Goal: Information Seeking & Learning: Learn about a topic

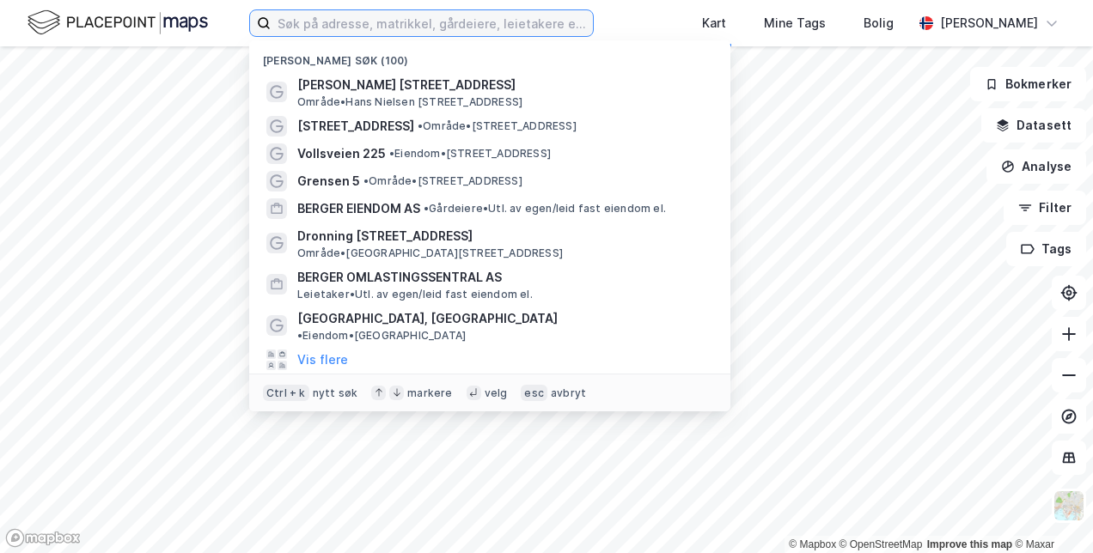
click at [450, 19] on input at bounding box center [432, 23] width 322 height 26
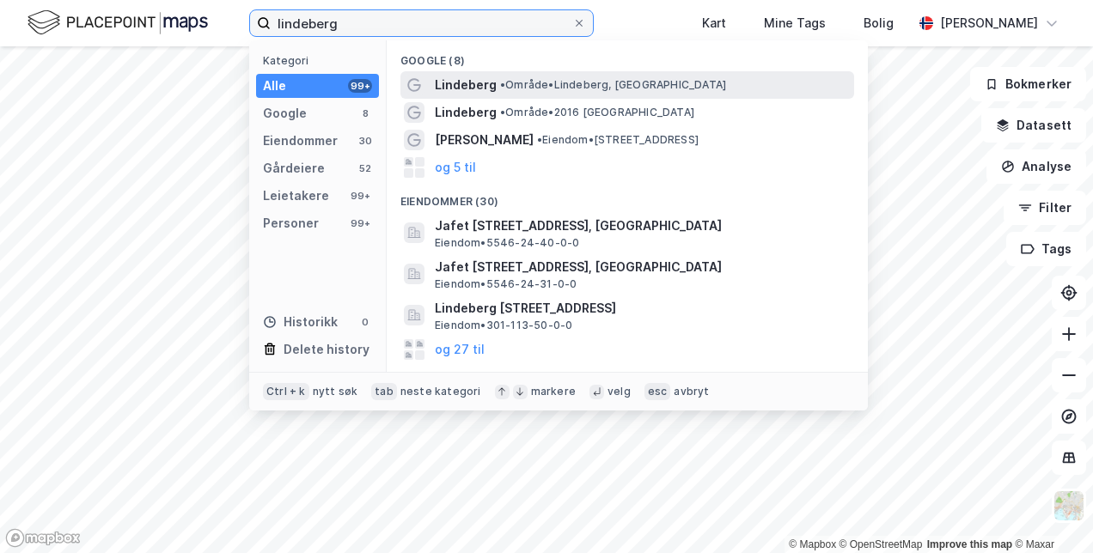
type input "lindeberg"
click at [478, 88] on span "Lindeberg" at bounding box center [466, 85] width 62 height 21
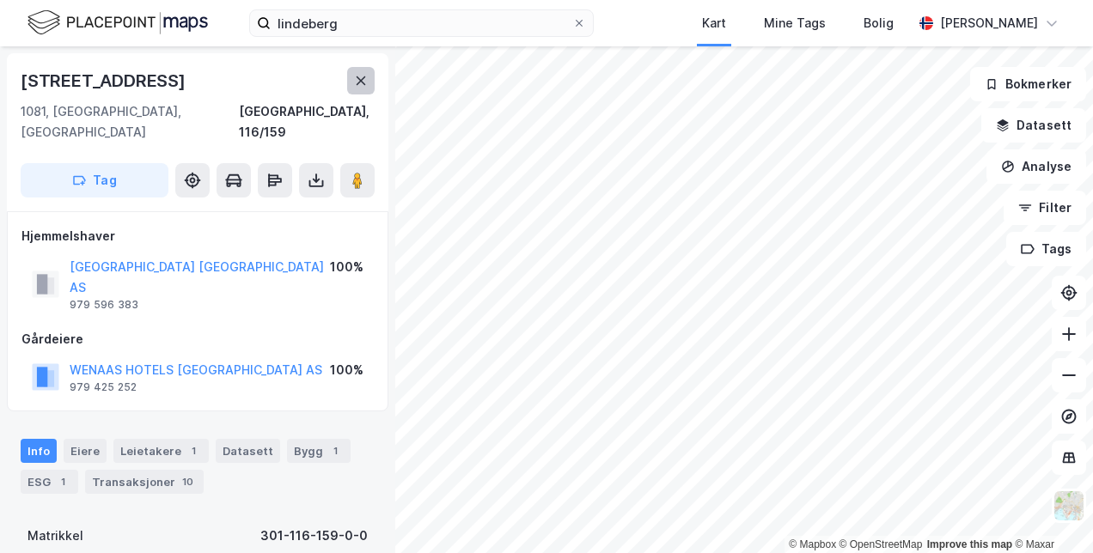
click at [361, 70] on button at bounding box center [360, 80] width 27 height 27
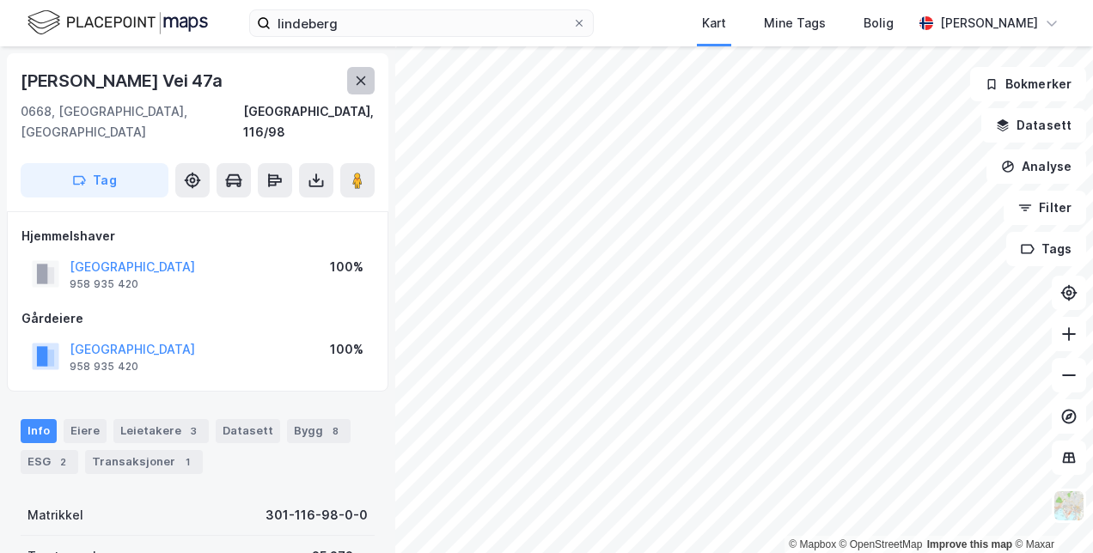
click at [364, 81] on icon at bounding box center [361, 81] width 14 height 14
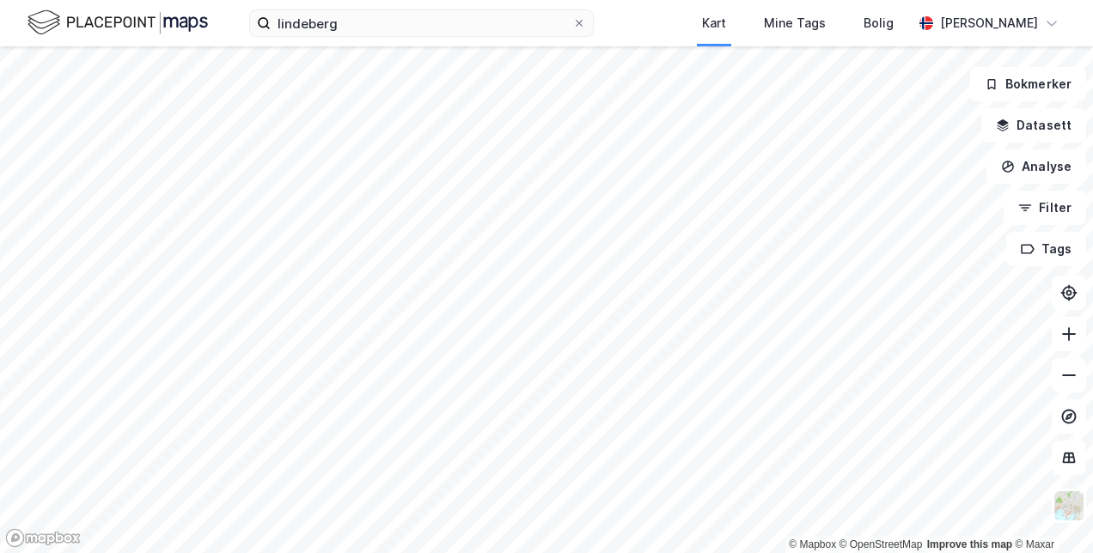
click at [554, 552] on html "lindeberg Kart Mine Tags Bolig [PERSON_NAME] © Mapbox © OpenStreetMap Improve t…" at bounding box center [546, 276] width 1093 height 553
click at [432, 552] on html "lindeberg Kart Mine Tags Bolig [PERSON_NAME] © Mapbox © OpenStreetMap Improve t…" at bounding box center [546, 276] width 1093 height 553
click at [413, 552] on html "lindeberg Kart Mine Tags Bolig [PERSON_NAME] © Mapbox © OpenStreetMap Improve t…" at bounding box center [546, 276] width 1093 height 553
click at [346, 552] on html "lindeberg Kart Mine Tags Bolig [PERSON_NAME] © Mapbox © OpenStreetMap Improve t…" at bounding box center [546, 276] width 1093 height 553
click at [334, 552] on html "lindeberg Kart Mine Tags Bolig [PERSON_NAME] © Mapbox © OpenStreetMap Improve t…" at bounding box center [546, 276] width 1093 height 553
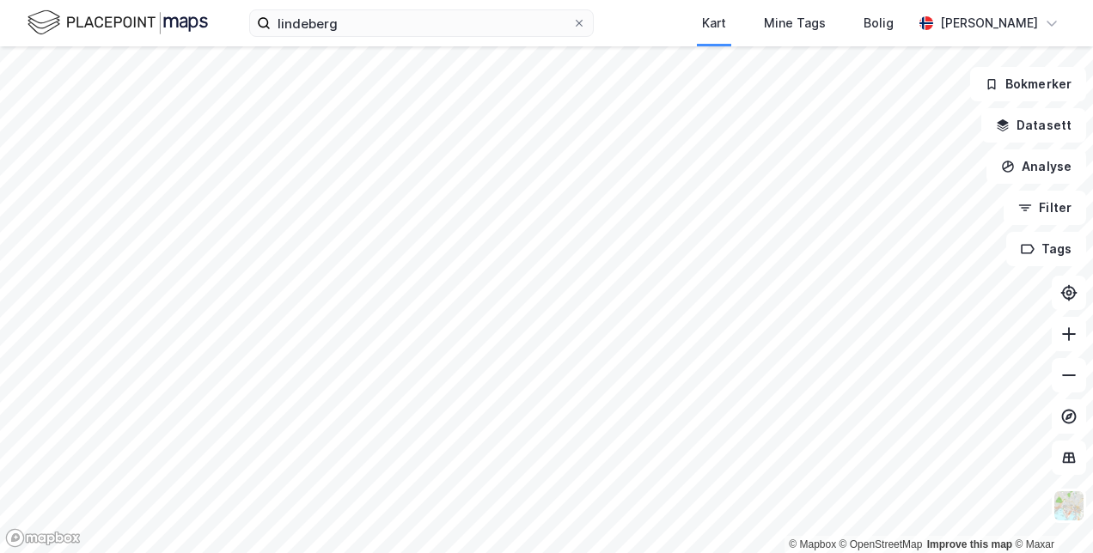
click at [467, 552] on html "lindeberg Kart Mine Tags Bolig [PERSON_NAME] © Mapbox © OpenStreetMap Improve t…" at bounding box center [546, 276] width 1093 height 553
click at [1067, 374] on icon at bounding box center [1068, 375] width 17 height 17
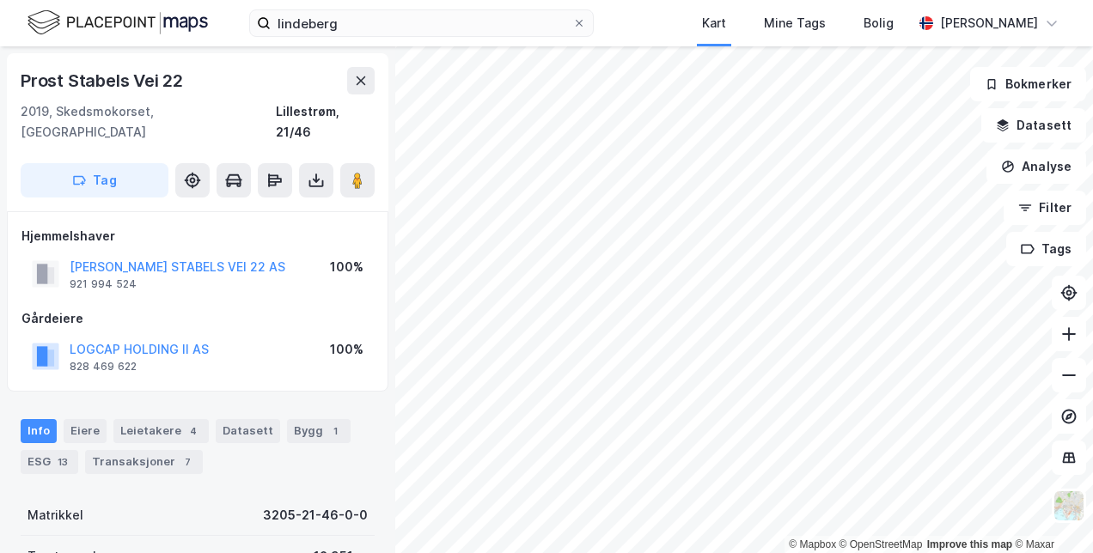
click at [638, 552] on html "lindeberg Kart Mine Tags Bolig [PERSON_NAME] © Mapbox © OpenStreetMap Improve t…" at bounding box center [546, 276] width 1093 height 553
click at [941, 0] on html "lindeberg Kart Mine Tags Bolig [PERSON_NAME] © Mapbox © OpenStreetMap Improve t…" at bounding box center [546, 276] width 1093 height 553
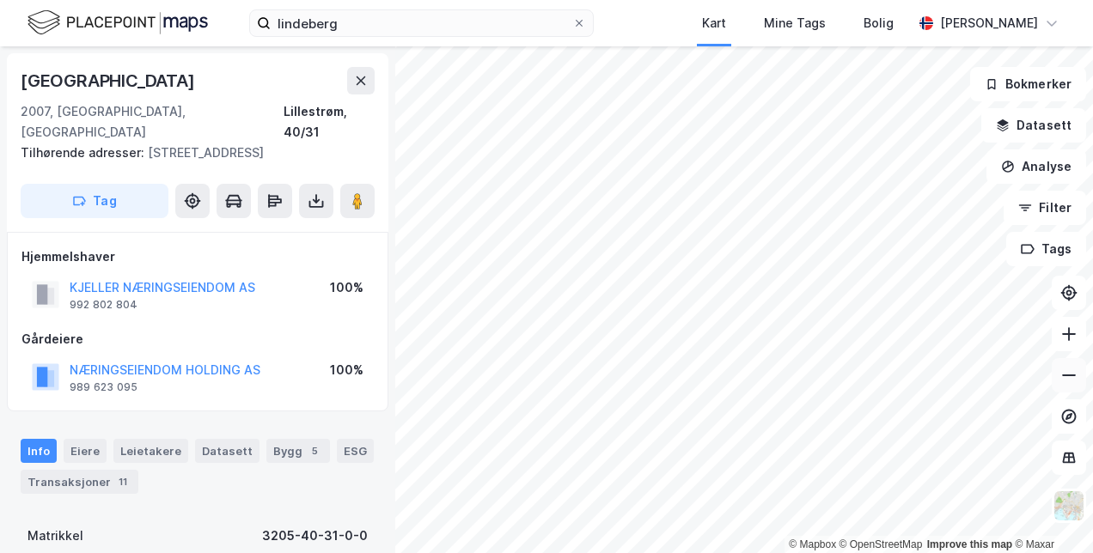
click at [1077, 384] on button at bounding box center [1068, 375] width 34 height 34
click at [1079, 334] on button at bounding box center [1068, 334] width 34 height 34
